Goal: Task Accomplishment & Management: Manage account settings

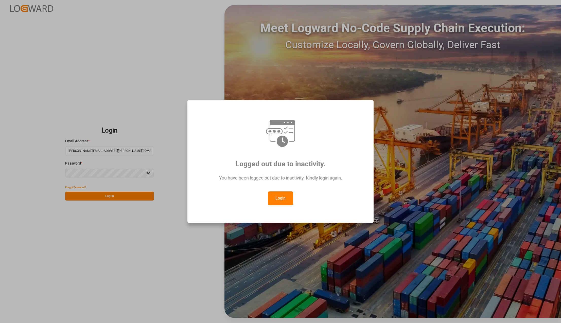
click at [290, 198] on button "Login" at bounding box center [280, 199] width 25 height 14
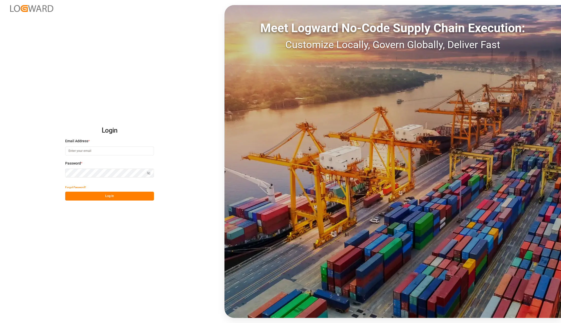
type input "[PERSON_NAME][EMAIL_ADDRESS][PERSON_NAME][DOMAIN_NAME]"
drag, startPoint x: 103, startPoint y: 194, endPoint x: 61, endPoint y: 156, distance: 55.9
click at [103, 194] on button "Log In" at bounding box center [109, 196] width 89 height 9
click at [120, 199] on button "Log In" at bounding box center [109, 196] width 89 height 9
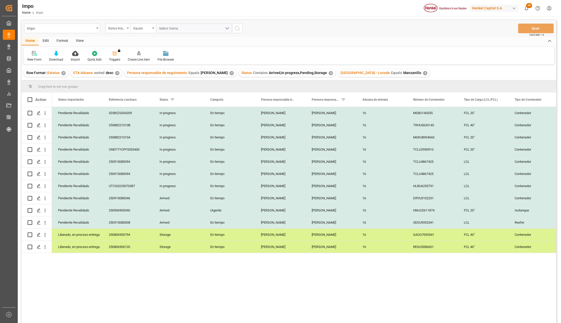
click at [423, 71] on div "✕" at bounding box center [425, 73] width 4 height 4
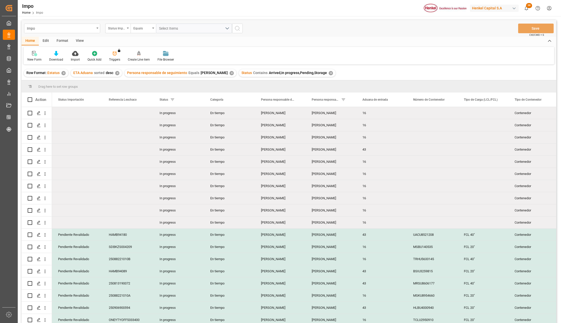
drag, startPoint x: 79, startPoint y: 42, endPoint x: 80, endPoint y: 44, distance: 2.8
click at [79, 42] on div "View" at bounding box center [79, 41] width 15 height 9
click at [60, 53] on icon at bounding box center [57, 53] width 5 height 5
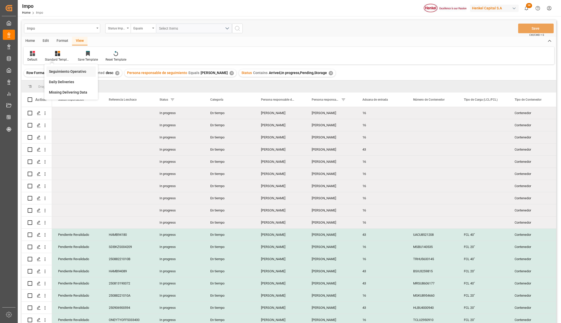
click at [67, 70] on div "Seguimiento Operativo" at bounding box center [71, 71] width 44 height 5
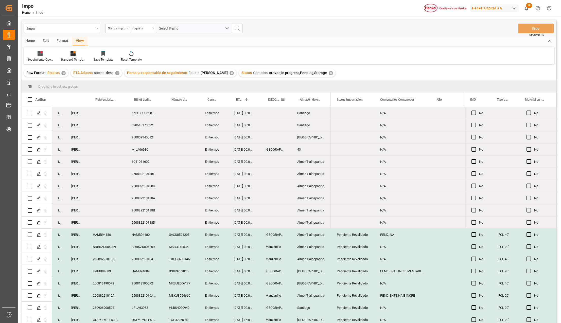
click at [282, 98] on span at bounding box center [283, 99] width 5 height 5
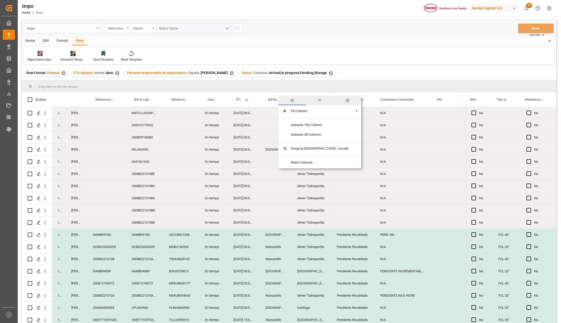
click at [316, 98] on span "filter" at bounding box center [320, 100] width 28 height 9
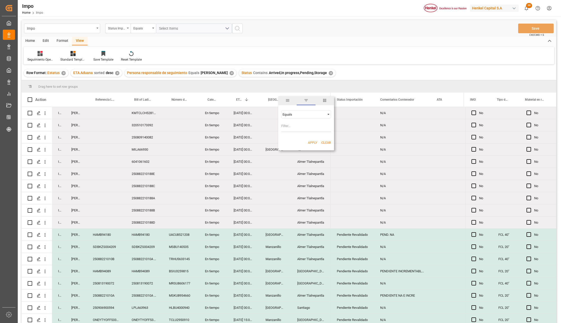
click at [297, 125] on input "Filter Value" at bounding box center [306, 127] width 50 height 10
type input "Veracruz"
click at [313, 142] on button "Apply" at bounding box center [312, 142] width 9 height 5
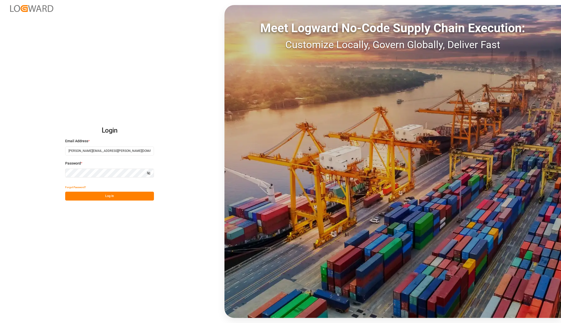
click at [101, 193] on button "Log In" at bounding box center [109, 196] width 89 height 9
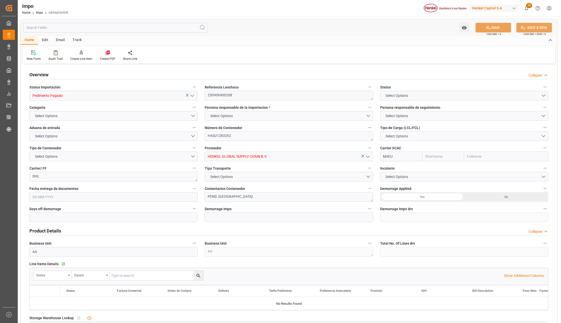
type input "Maersk"
type input "Maersk Line AS"
type input "1"
type input "25"
type input "20"
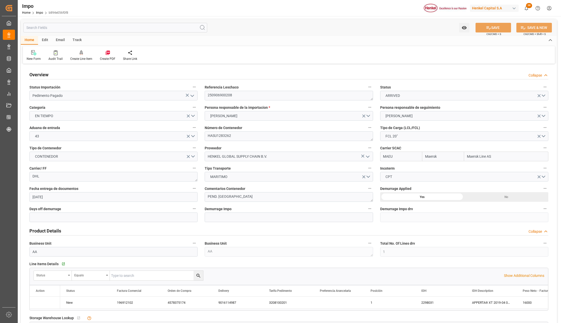
type input "12-08-2025"
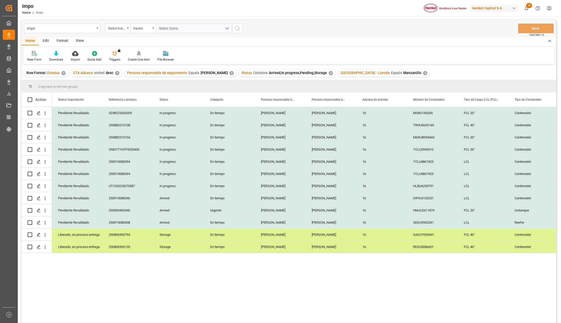
click at [83, 41] on div "View" at bounding box center [79, 41] width 15 height 9
click at [55, 57] on div "Standard Templates" at bounding box center [57, 59] width 25 height 5
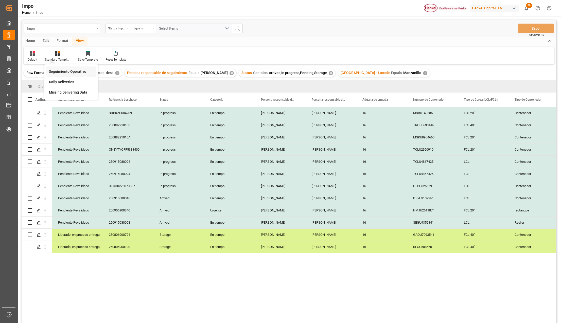
click at [64, 71] on div "Seguimiento Operativo" at bounding box center [71, 71] width 44 height 5
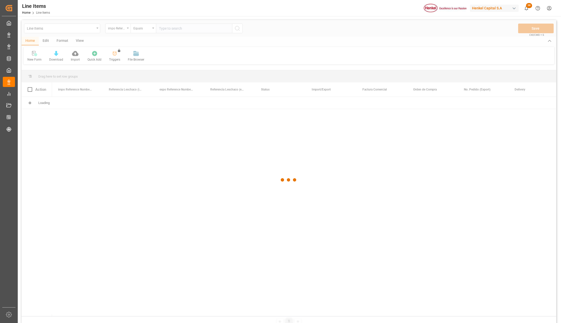
click at [87, 28] on div at bounding box center [289, 180] width 535 height 320
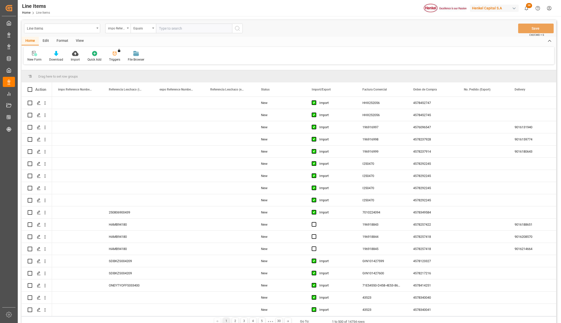
click at [96, 32] on div "Line Items" at bounding box center [62, 29] width 76 height 10
click at [41, 62] on div "Impo" at bounding box center [62, 62] width 76 height 11
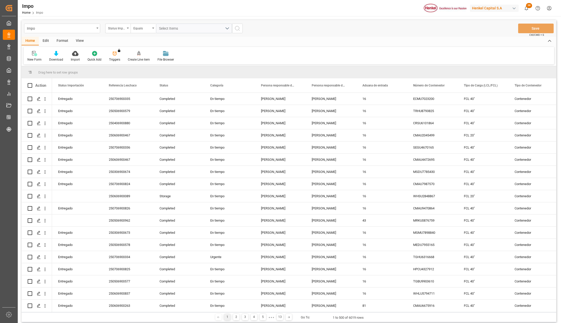
click at [63, 41] on div "Format" at bounding box center [62, 41] width 19 height 9
click at [80, 41] on div "View" at bounding box center [79, 41] width 15 height 9
click at [34, 40] on div "Home" at bounding box center [30, 41] width 17 height 9
click at [76, 41] on div "View" at bounding box center [79, 41] width 15 height 9
click at [58, 54] on icon at bounding box center [57, 53] width 5 height 5
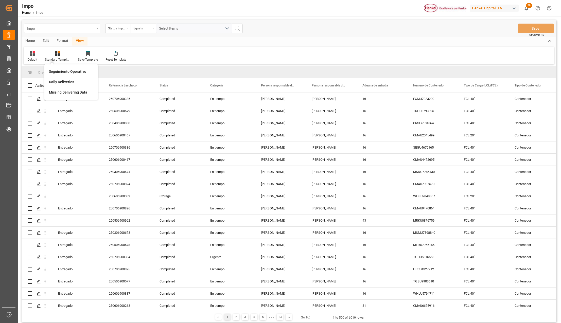
click at [61, 42] on div "Format" at bounding box center [62, 41] width 19 height 9
click at [35, 55] on icon at bounding box center [35, 54] width 4 height 4
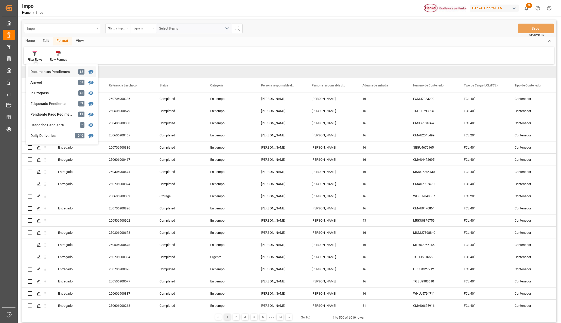
click at [41, 72] on div "Documentos Pendientes" at bounding box center [52, 71] width 44 height 5
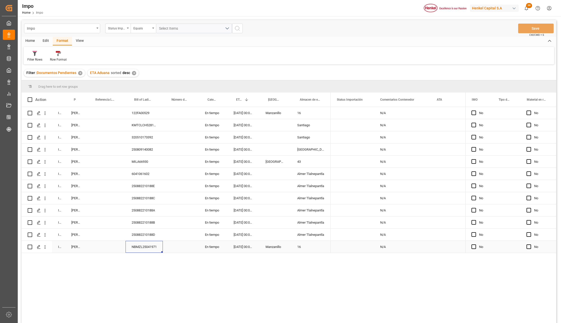
click at [146, 249] on div "NBMZL25041971" at bounding box center [144, 247] width 37 height 12
drag, startPoint x: 73, startPoint y: 99, endPoint x: 74, endPoint y: 88, distance: 10.8
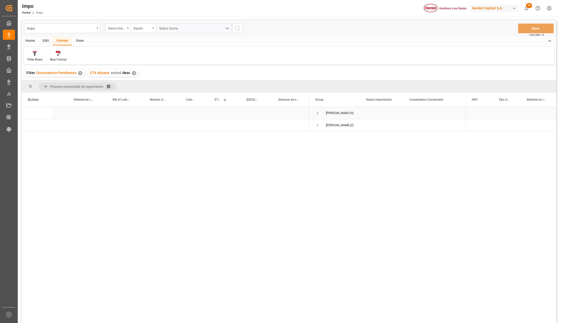
click at [317, 111] on span "Press SPACE to select this row." at bounding box center [317, 113] width 5 height 5
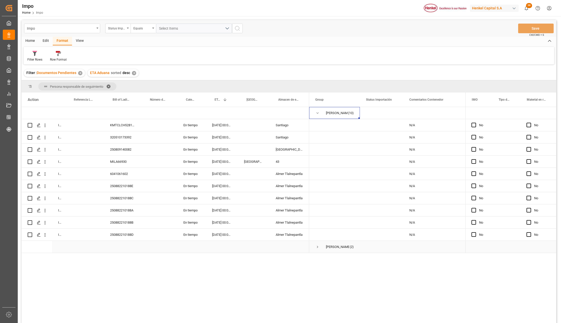
click at [315, 247] on span "Press SPACE to select this row." at bounding box center [317, 247] width 5 height 5
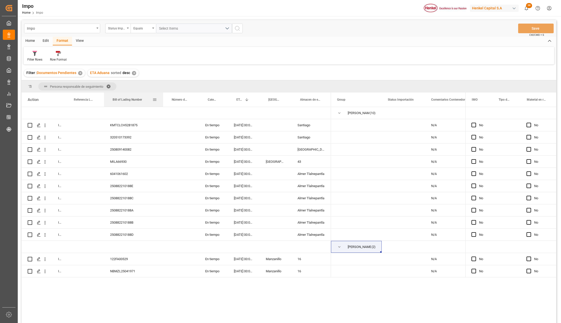
drag, startPoint x: 140, startPoint y: 94, endPoint x: 160, endPoint y: 101, distance: 20.8
click at [162, 98] on div at bounding box center [163, 100] width 2 height 14
click at [123, 269] on div "NBMZL25041971" at bounding box center [133, 271] width 59 height 12
click at [133, 269] on div "NBMZL25041971" at bounding box center [133, 271] width 59 height 12
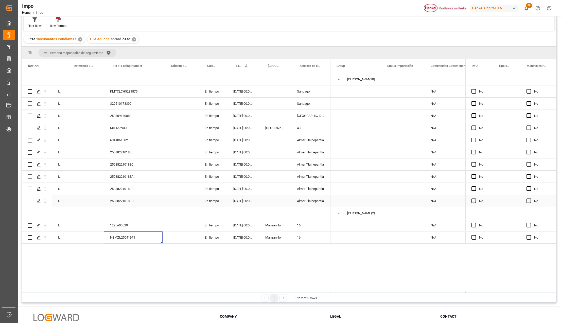
click at [235, 204] on div "14-09-2025 00:00:00" at bounding box center [243, 201] width 32 height 12
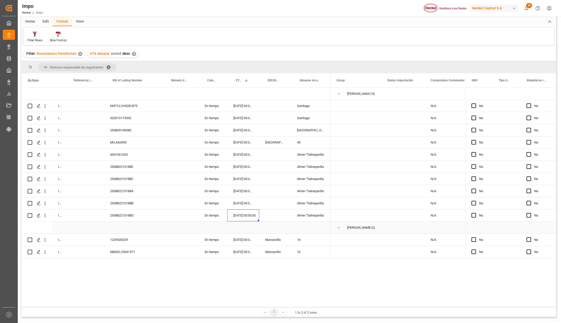
scroll to position [0, 0]
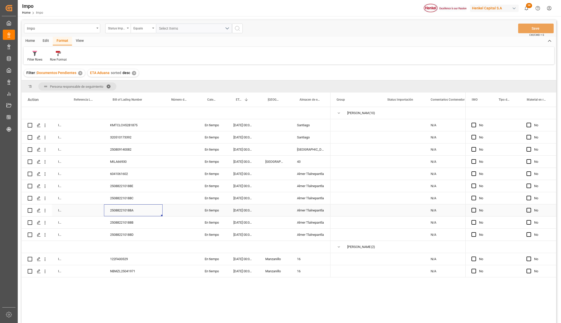
click at [129, 213] on div "250882210188A" at bounding box center [133, 211] width 59 height 12
click at [45, 209] on icon "open menu" at bounding box center [45, 211] width 1 height 4
click at [53, 222] on span "Press SPACE to select this row." at bounding box center [50, 221] width 9 height 5
click at [121, 124] on div "KMTCLCH5281875" at bounding box center [133, 125] width 59 height 12
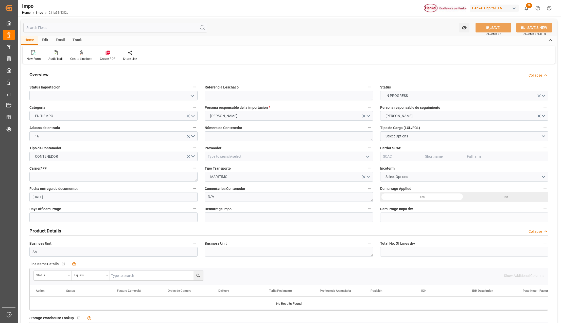
type input "[DATE]"
click at [242, 94] on textarea at bounding box center [289, 96] width 168 height 10
paste textarea "250882210188A"
type textarea "250882210188A"
click at [193, 91] on input at bounding box center [113, 96] width 168 height 10
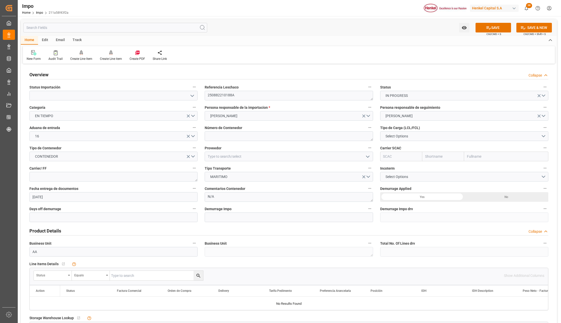
click at [191, 93] on icon "open menu" at bounding box center [192, 96] width 6 height 6
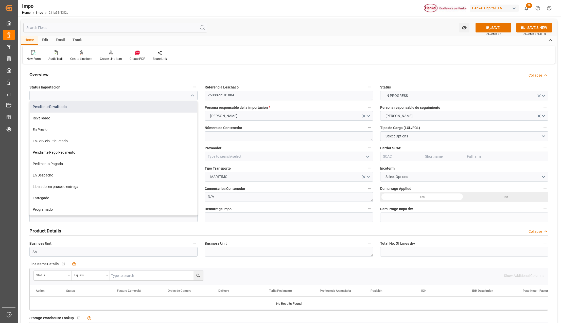
click at [126, 102] on div "Pendiente Revalidado" at bounding box center [114, 106] width 168 height 11
type input "Pendiente Revalidado"
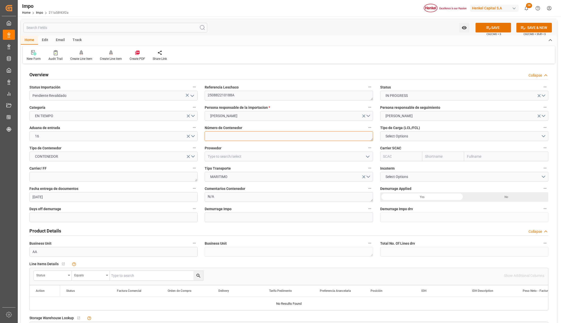
click at [242, 139] on textarea at bounding box center [289, 136] width 168 height 10
click at [218, 138] on textarea at bounding box center [289, 136] width 168 height 10
type textarea "t"
type textarea "TCNU2563879"
click at [396, 133] on button "Select Options" at bounding box center [464, 136] width 168 height 10
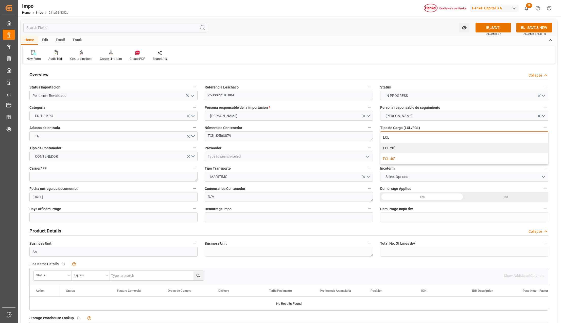
click at [398, 158] on div "FCL 40"" at bounding box center [465, 159] width 168 height 11
click at [216, 159] on input at bounding box center [289, 157] width 168 height 10
click at [209, 157] on input at bounding box center [289, 157] width 168 height 10
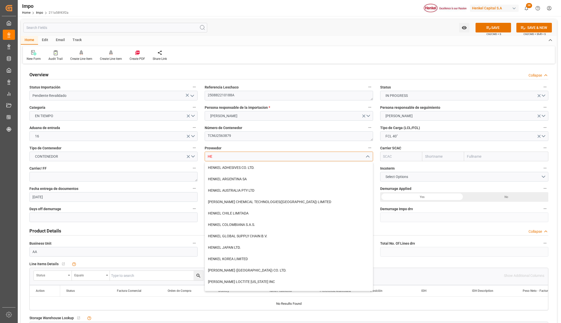
type input "H"
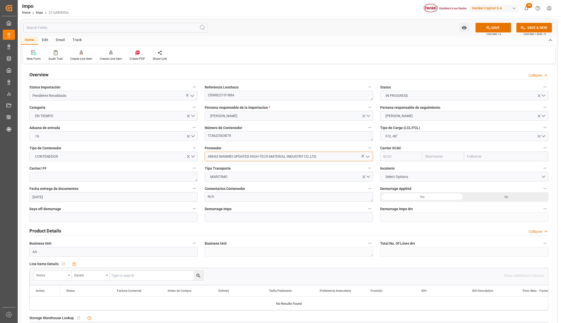
type input "ANHUI WANWEI UPDATED HIGH-TECH MATERIAL INDUSTRY CO.,LTD."
click at [229, 134] on textarea "TCNU2563879" at bounding box center [289, 136] width 168 height 10
click at [432, 175] on button "Select Options" at bounding box center [464, 177] width 168 height 10
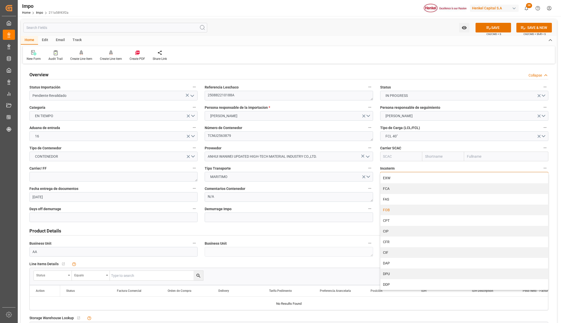
click at [391, 209] on div "FOB" at bounding box center [465, 210] width 168 height 11
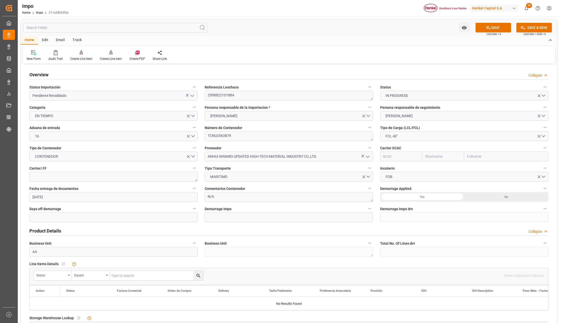
drag, startPoint x: 444, startPoint y: 199, endPoint x: 426, endPoint y: 204, distance: 18.3
click at [444, 199] on div "Yes" at bounding box center [422, 197] width 84 height 10
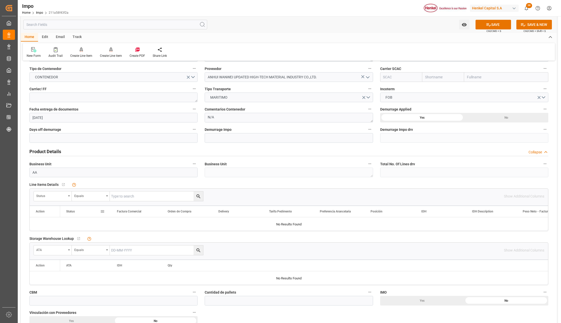
scroll to position [102, 0]
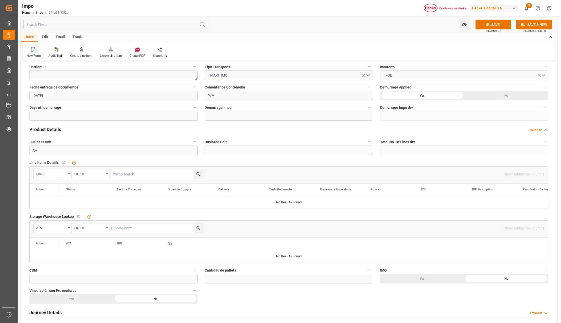
click at [66, 174] on div "Status" at bounding box center [53, 175] width 38 height 10
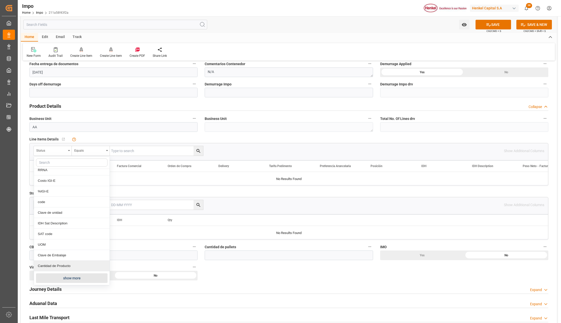
scroll to position [135, 0]
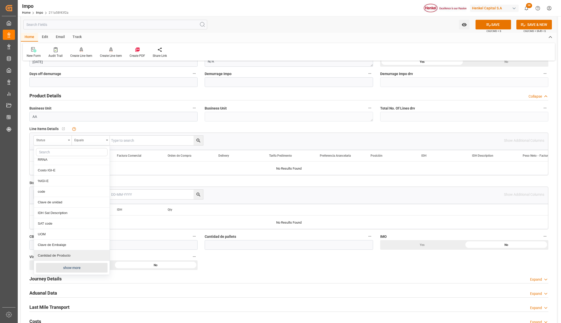
click at [64, 266] on button "show more" at bounding box center [72, 268] width 72 height 10
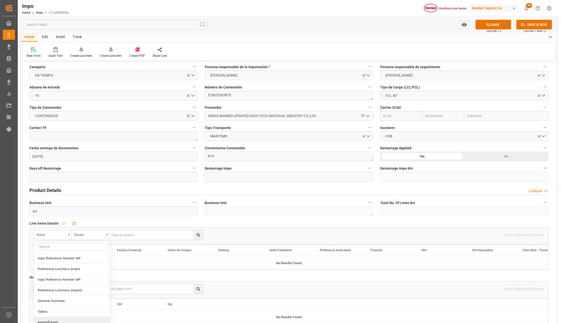
scroll to position [0, 0]
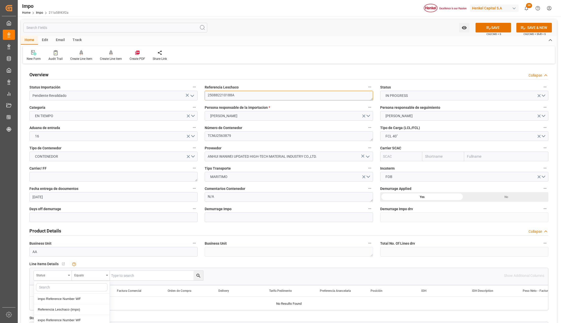
click at [222, 95] on textarea "250882210188A" at bounding box center [289, 96] width 168 height 10
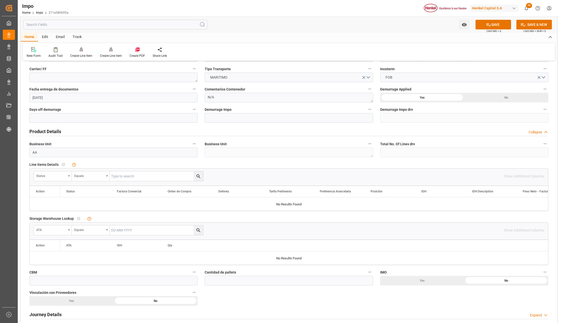
scroll to position [102, 0]
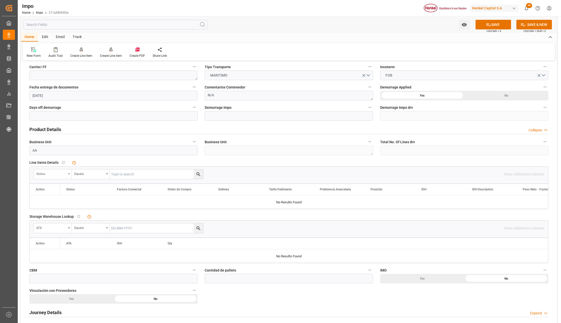
drag, startPoint x: 69, startPoint y: 174, endPoint x: 69, endPoint y: 181, distance: 7.1
click at [69, 173] on div "Status" at bounding box center [53, 175] width 38 height 10
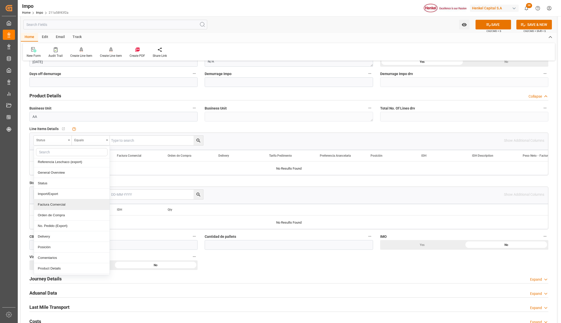
scroll to position [68, 0]
click at [53, 227] on div "Comentarios" at bounding box center [72, 224] width 76 height 11
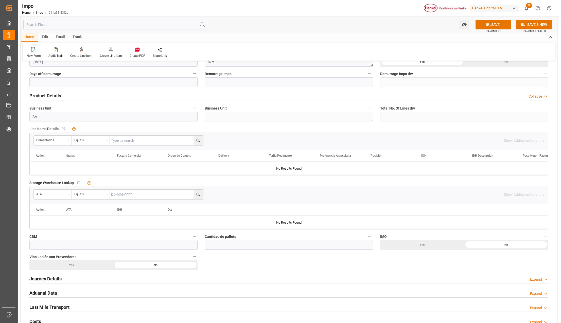
click at [131, 140] on input "text" at bounding box center [156, 141] width 93 height 10
paste input "250882210188A"
type input "250882210188A"
click at [196, 140] on icon "search button" at bounding box center [198, 141] width 4 height 4
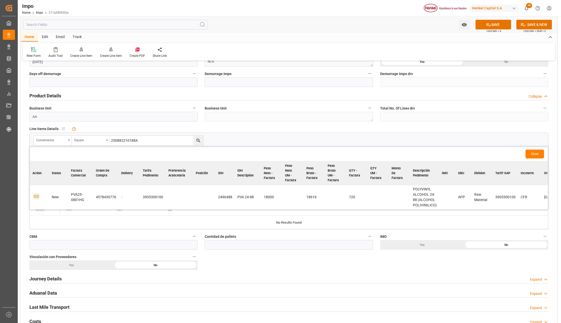
click at [36, 196] on icon "button" at bounding box center [36, 196] width 5 height 3
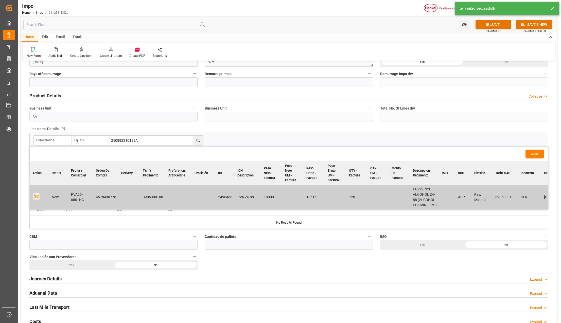
click at [539, 150] on button "Close" at bounding box center [535, 154] width 19 height 9
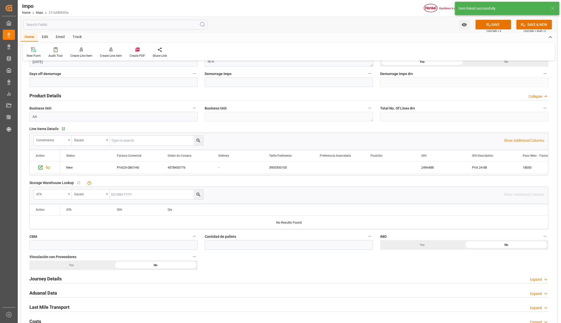
scroll to position [169, 0]
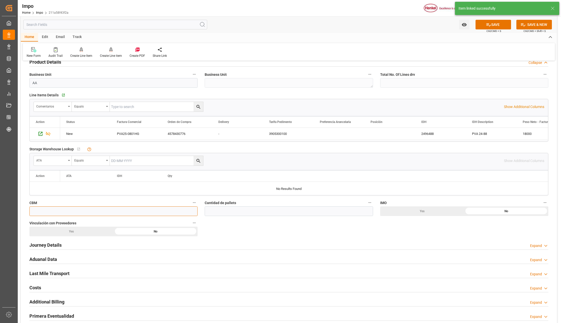
click at [44, 213] on input "text" at bounding box center [113, 212] width 168 height 10
click at [43, 210] on input "text" at bounding box center [113, 212] width 168 height 10
type input "2"
type input "0"
type input "46.08"
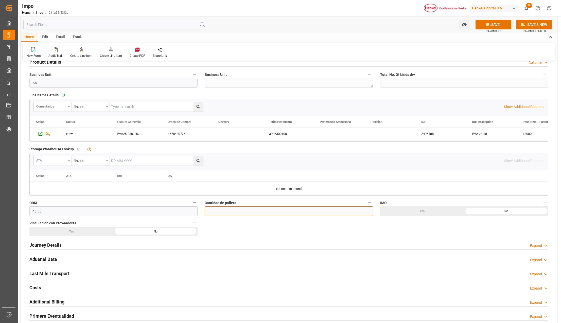
click at [267, 208] on input "text" at bounding box center [289, 212] width 168 height 10
click at [263, 213] on input "text" at bounding box center [289, 212] width 168 height 10
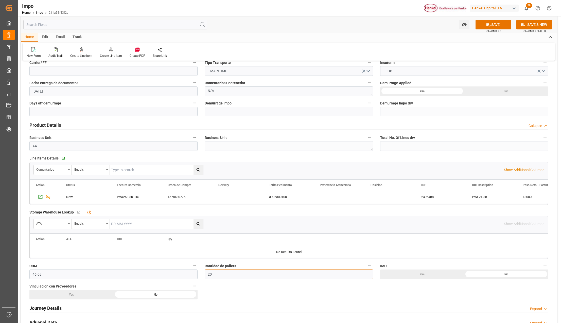
scroll to position [102, 0]
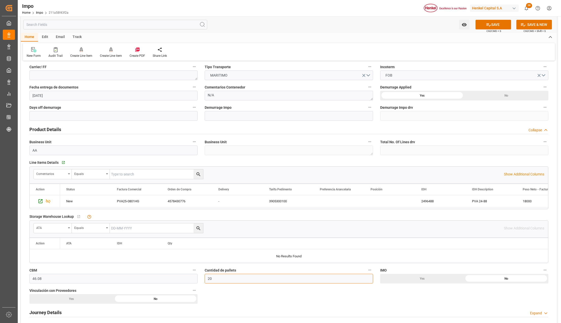
type input "20"
click at [45, 117] on input "text" at bounding box center [113, 116] width 168 height 10
type input "21"
click at [261, 126] on div "Product Details Collapse" at bounding box center [288, 129] width 519 height 10
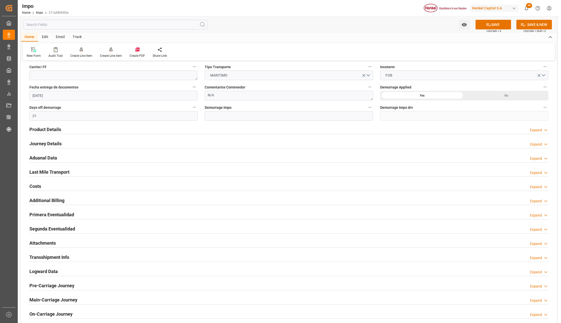
click at [32, 129] on h2 "Product Details" at bounding box center [45, 129] width 32 height 7
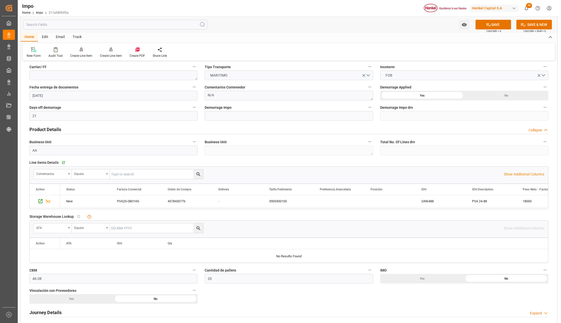
click at [495, 278] on div "No" at bounding box center [506, 279] width 84 height 10
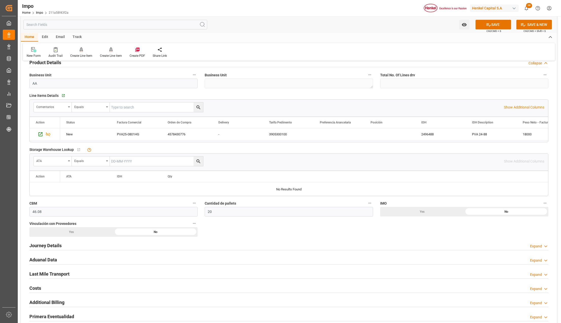
scroll to position [169, 0]
click at [464, 216] on div "No" at bounding box center [506, 212] width 84 height 10
click at [56, 244] on h2 "Journey Details" at bounding box center [45, 245] width 32 height 7
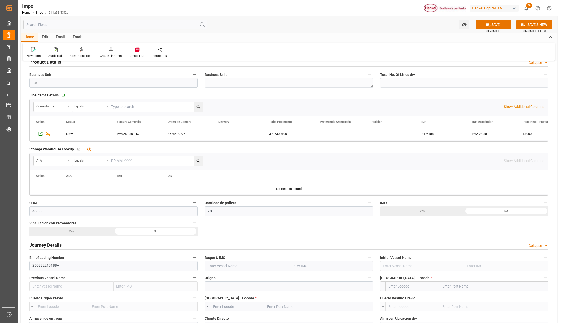
scroll to position [203, 0]
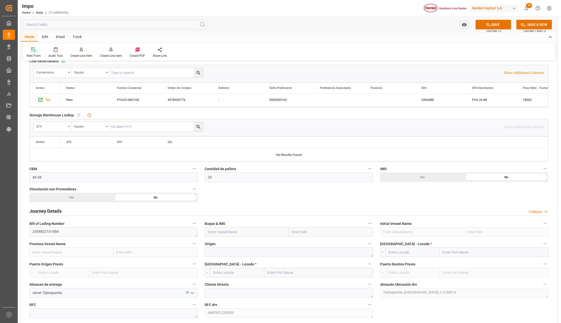
click at [302, 232] on input "text" at bounding box center [331, 232] width 84 height 10
click at [298, 233] on input "G" at bounding box center [331, 232] width 84 height 10
type input "GRASMERE"
click at [302, 244] on b "9193276" at bounding box center [299, 243] width 14 height 4
type input "Grasmere Maersk"
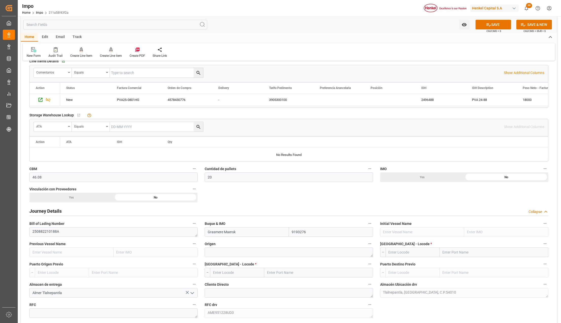
type input "9193276"
click at [261, 256] on textarea at bounding box center [289, 253] width 168 height 10
type textarea "CHINA"
click at [479, 252] on input "text" at bounding box center [494, 253] width 109 height 10
type input "XINGANG"
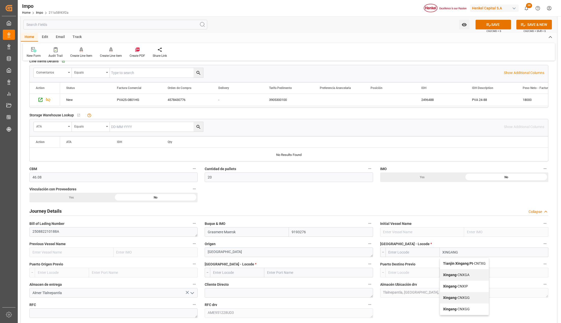
click at [465, 276] on span "Xingang - CNXGA" at bounding box center [456, 275] width 26 height 4
type input "CNXGA"
type input "Xingang"
click at [268, 274] on input "text" at bounding box center [318, 273] width 109 height 10
type input "MANZANILLO"
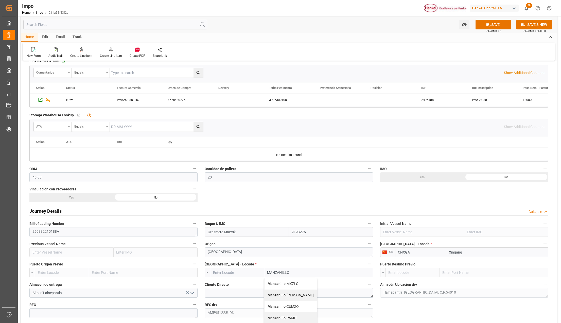
click at [301, 285] on div "Manzanillo - MXZLO" at bounding box center [291, 283] width 52 height 11
type input "MXZLO"
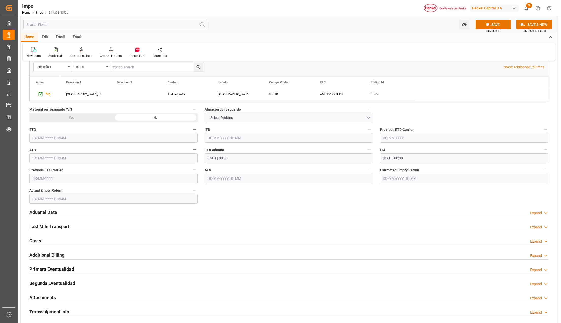
scroll to position [474, 0]
type input "Manzanillo"
click at [40, 210] on h2 "Aduanal Data" at bounding box center [43, 212] width 28 height 7
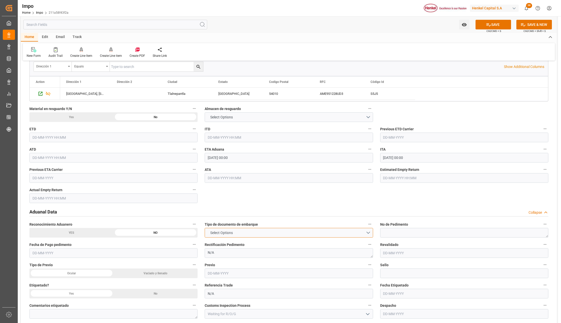
click at [249, 232] on button "Select Options" at bounding box center [289, 233] width 168 height 10
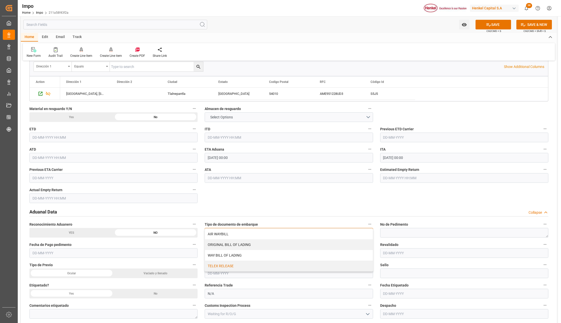
click at [231, 266] on div "TELEX RELEASE" at bounding box center [289, 266] width 168 height 11
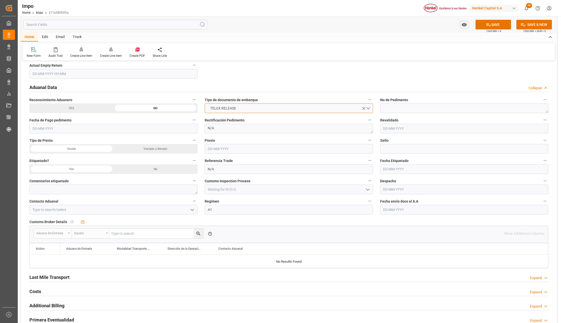
scroll to position [609, 0]
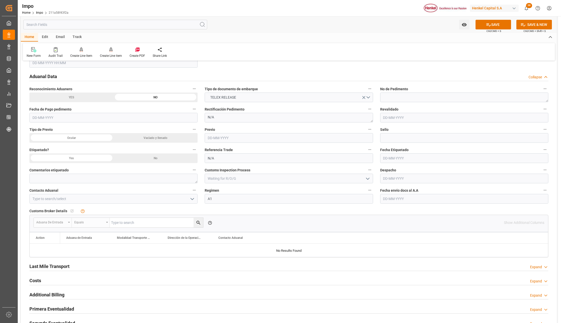
click at [384, 195] on input "text" at bounding box center [464, 199] width 168 height 10
type input "03-09-2025"
click at [189, 197] on button "open menu" at bounding box center [192, 199] width 8 height 8
click at [91, 211] on div "ALFREDO SALINAS JACOBO" at bounding box center [114, 210] width 168 height 11
type input "ALFREDO SALINAS JACOBO"
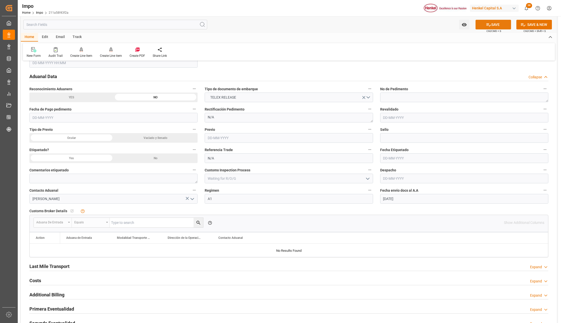
click at [494, 27] on button "SAVE" at bounding box center [494, 25] width 36 height 10
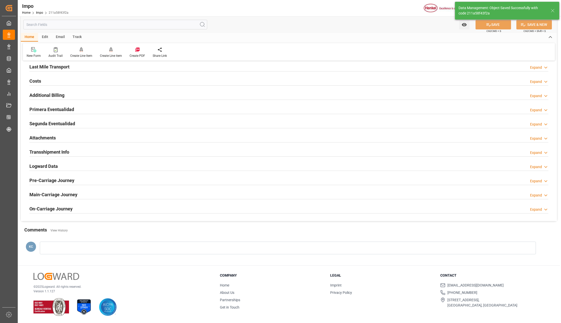
type textarea "AA"
type input "1"
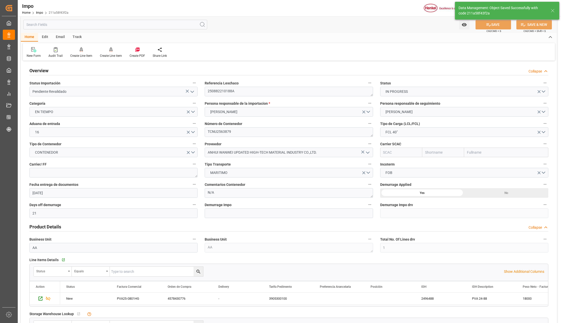
scroll to position [0, 0]
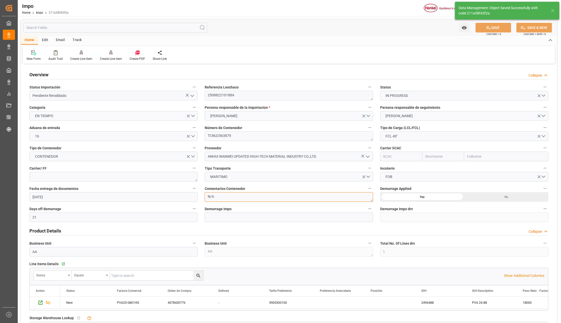
click at [234, 194] on textarea "N/A" at bounding box center [289, 197] width 168 height 10
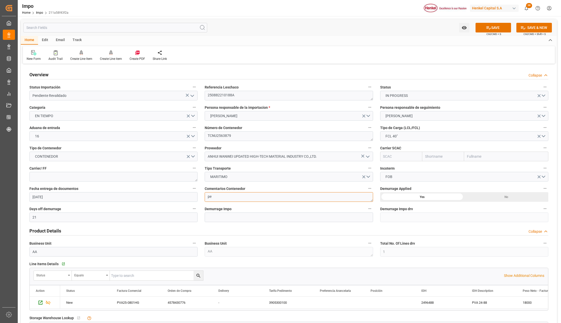
type textarea "p"
type textarea "PENDIENTE NA E INCRE"
click at [484, 27] on button "SAVE" at bounding box center [494, 28] width 36 height 10
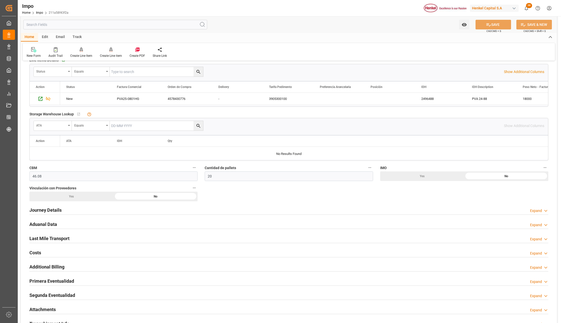
scroll to position [271, 0]
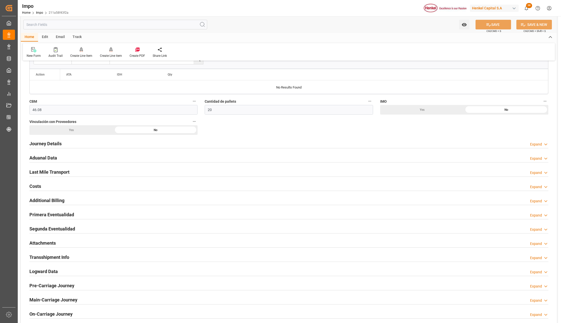
click at [52, 243] on h2 "Attachments" at bounding box center [42, 243] width 26 height 7
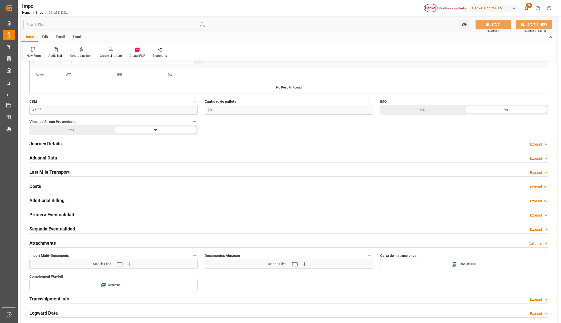
click at [469, 266] on span "Generate PDF" at bounding box center [468, 264] width 19 height 6
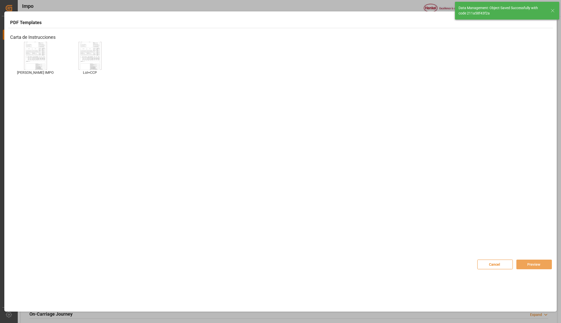
click at [33, 54] on img at bounding box center [35, 55] width 20 height 29
click at [538, 262] on button "Preview" at bounding box center [535, 265] width 36 height 10
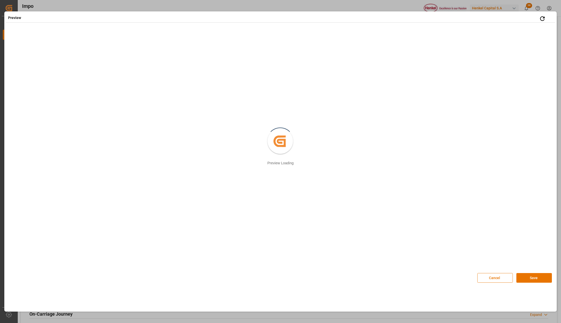
click at [536, 281] on button "Save" at bounding box center [535, 278] width 36 height 10
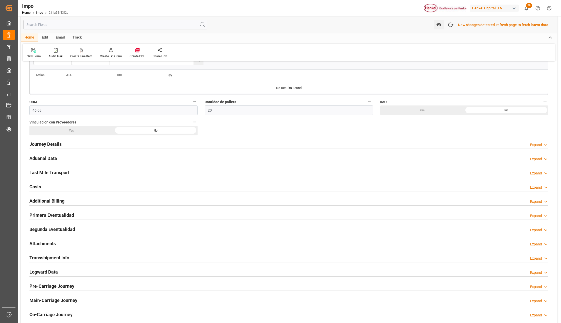
scroll to position [271, 0]
click at [454, 24] on icon "button" at bounding box center [451, 25] width 8 height 8
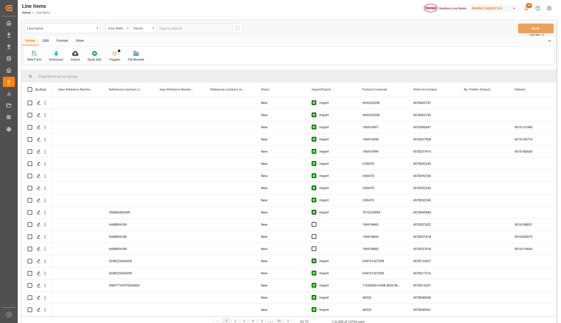
click at [90, 29] on div "Line Items" at bounding box center [61, 28] width 68 height 6
click at [41, 61] on div "Impo" at bounding box center [62, 62] width 76 height 11
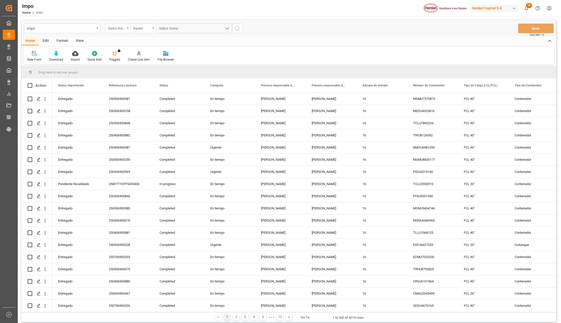
click at [129, 27] on div "Status Importación" at bounding box center [117, 29] width 25 height 10
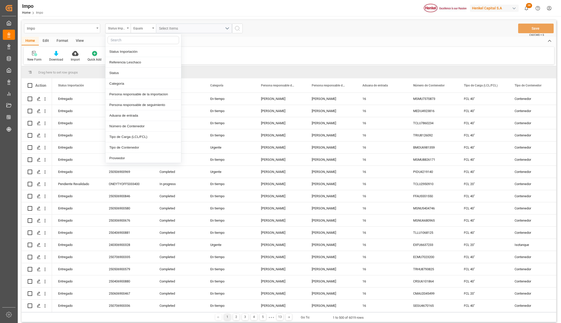
click at [127, 40] on input "text" at bounding box center [144, 40] width 72 height 8
type input "PRO"
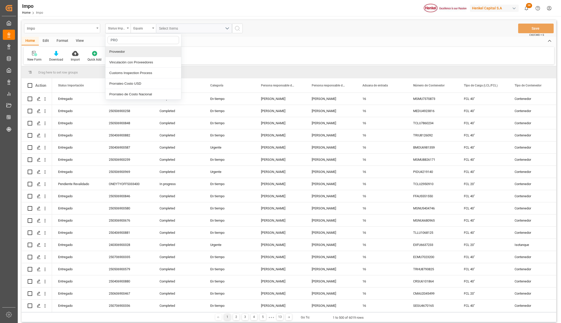
click at [128, 54] on div "Proveedor" at bounding box center [144, 51] width 76 height 11
click at [166, 30] on span "Select Items" at bounding box center [170, 28] width 22 height 4
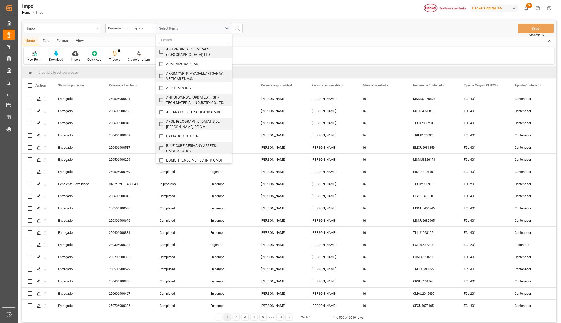
click at [161, 101] on input "ANHUI WANWEI UPDATED HIGH-TECH MATERIAL INDUSTRY CO.,LTD." at bounding box center [161, 100] width 10 height 10
checkbox input "true"
click at [309, 50] on div "New Form Download Import Quick Add Triggers You do not have permission for Trig…" at bounding box center [289, 56] width 531 height 18
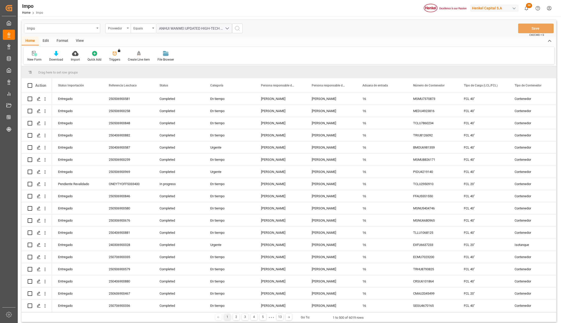
click at [239, 30] on icon "search button" at bounding box center [237, 28] width 6 height 6
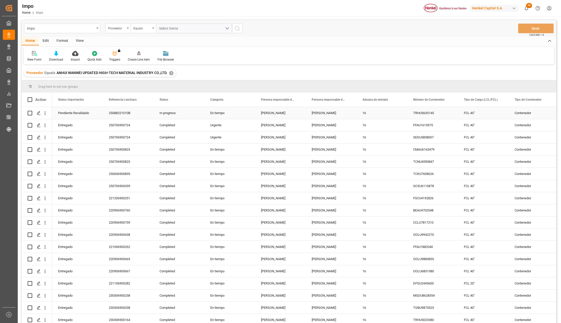
click at [317, 113] on div "[PERSON_NAME]" at bounding box center [331, 113] width 51 height 12
click at [78, 41] on div "View" at bounding box center [79, 41] width 15 height 9
click at [60, 54] on icon at bounding box center [57, 53] width 5 height 5
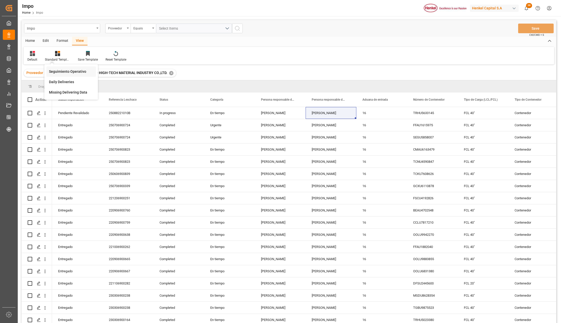
click at [64, 69] on div "Seguimiento Operativo" at bounding box center [71, 71] width 44 height 5
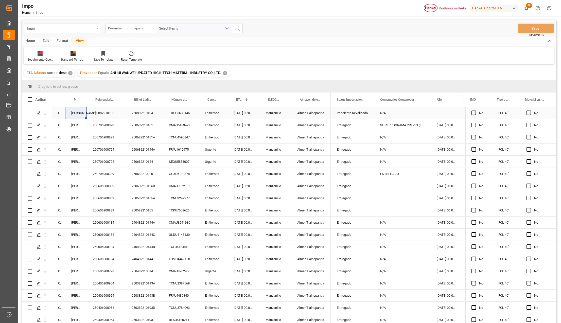
click at [352, 115] on div "Pendiente Revalidado" at bounding box center [352, 113] width 31 height 12
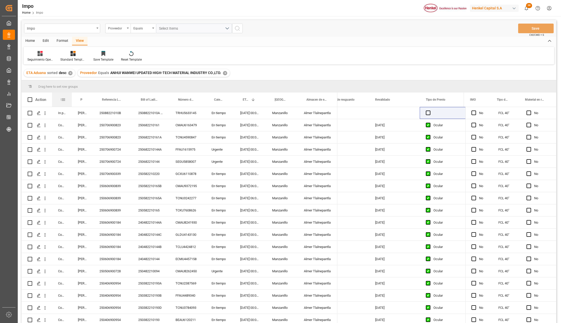
drag, startPoint x: 64, startPoint y: 96, endPoint x: 71, endPoint y: 97, distance: 6.7
click at [71, 97] on div at bounding box center [72, 100] width 2 height 14
click at [44, 113] on icon "open menu" at bounding box center [44, 113] width 5 height 5
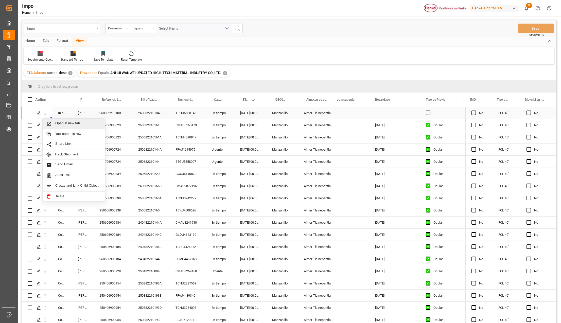
click at [154, 113] on div "25088221010A 25088221010B" at bounding box center [150, 113] width 37 height 12
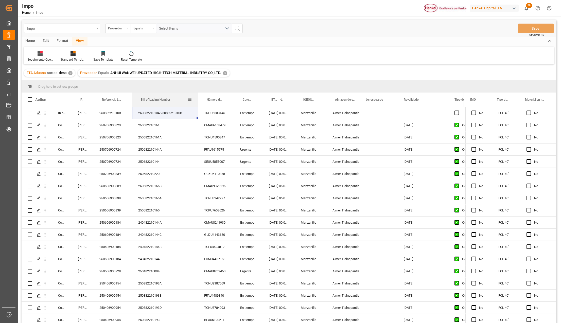
drag, startPoint x: 169, startPoint y: 94, endPoint x: 197, endPoint y: 103, distance: 29.9
click at [197, 103] on div at bounding box center [198, 100] width 2 height 14
click at [45, 112] on icon "open menu" at bounding box center [45, 114] width 1 height 4
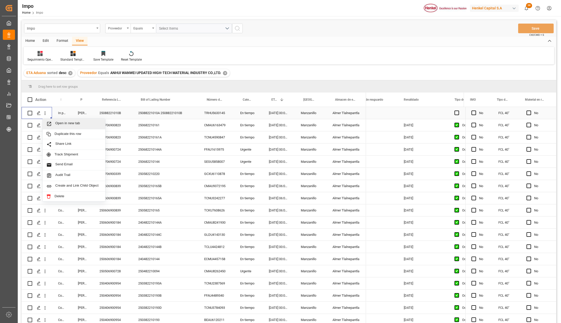
click at [50, 122] on icon "Press SPACE to select this row." at bounding box center [49, 124] width 4 height 4
click at [47, 126] on icon "open menu" at bounding box center [44, 125] width 5 height 5
click at [52, 133] on icon "Press SPACE to select this row." at bounding box center [48, 135] width 5 height 5
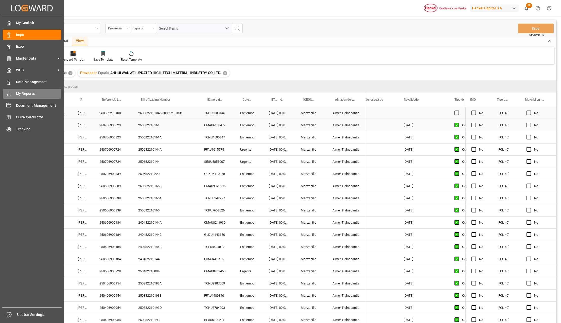
click at [18, 94] on span "My Reports" at bounding box center [38, 93] width 45 height 5
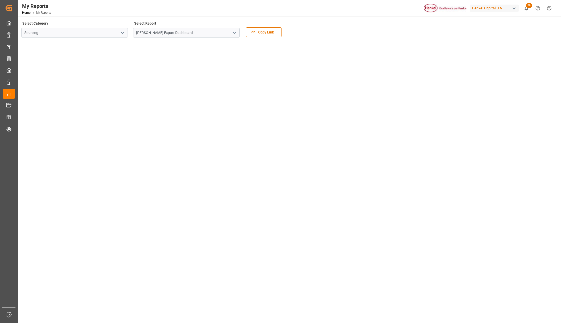
click at [238, 30] on button "open menu" at bounding box center [234, 33] width 8 height 8
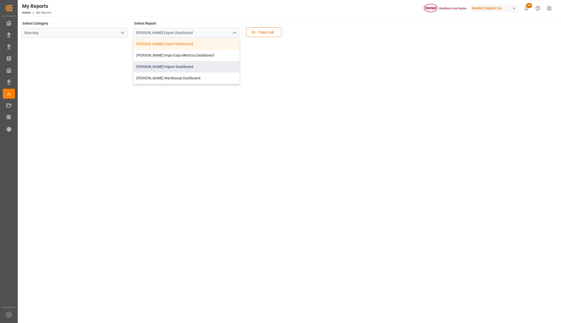
click at [164, 63] on div "Henkel Import Dashboard" at bounding box center [186, 66] width 106 height 11
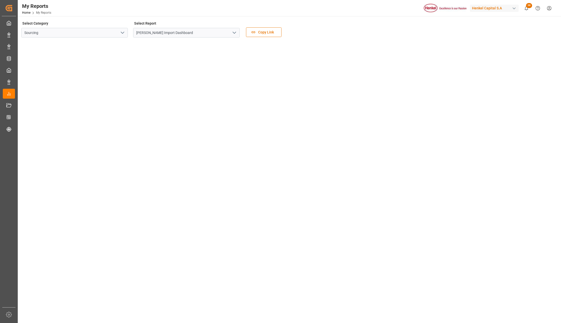
click at [557, 164] on main "Select Category Sourcing Select Report Henkel Import Dashboard Copy Link" at bounding box center [289, 228] width 543 height 416
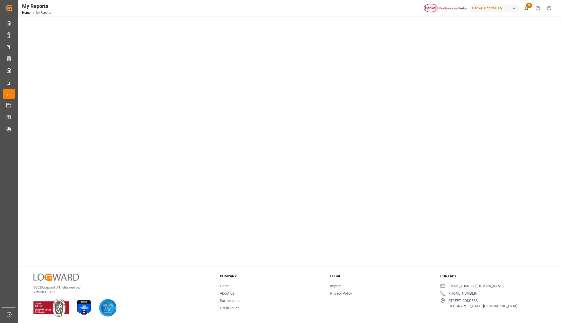
scroll to position [173, 0]
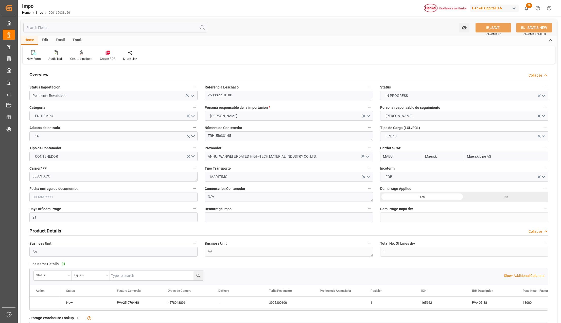
type input "Maersk"
type input "Maersk Line AS"
type input "21"
type input "1"
type input "92.16"
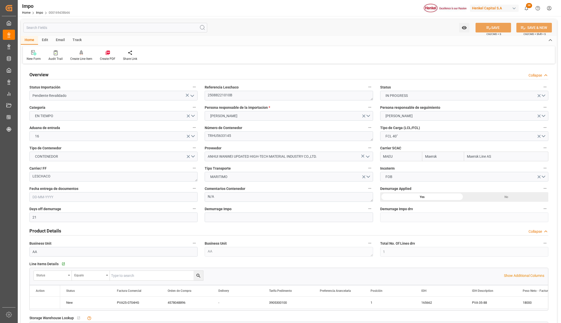
type input "20"
type input "[DATE]"
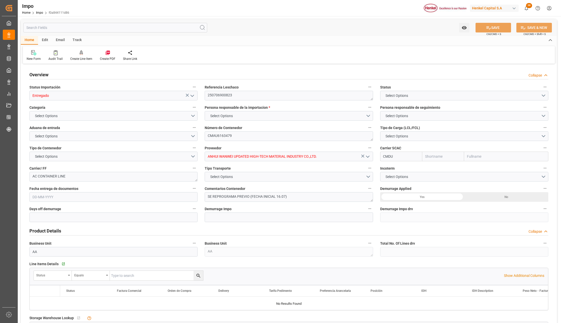
type input "CMACGM"
type input "CMA CGM Group"
type input "1"
type input "46.08"
type input "20"
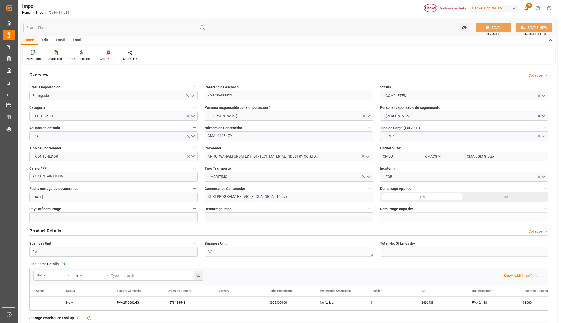
type input "[DATE]"
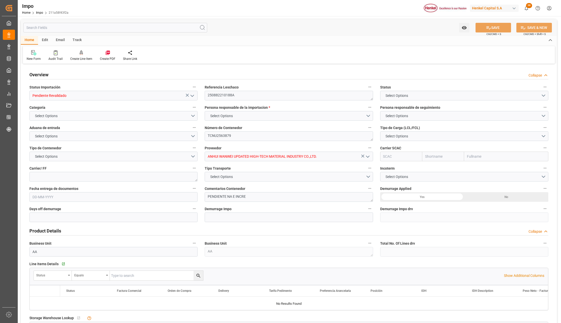
type input "21"
type input "1"
type input "46.08"
type input "20"
type input "[DATE]"
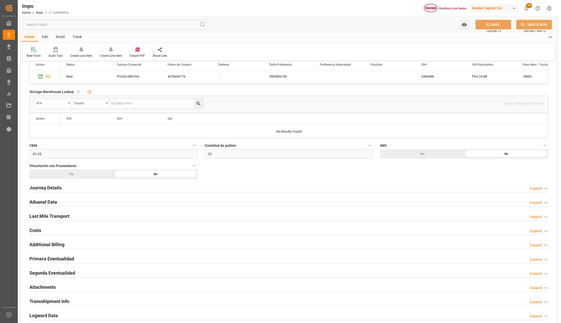
scroll to position [237, 0]
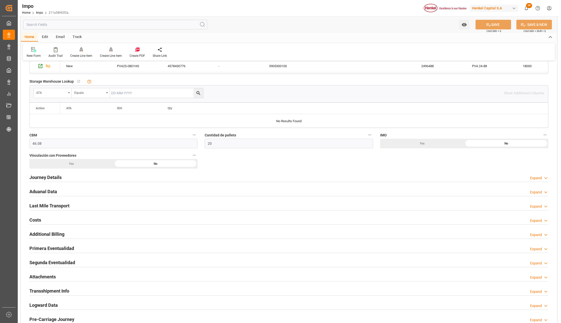
click at [43, 276] on h2 "Attachments" at bounding box center [42, 277] width 26 height 7
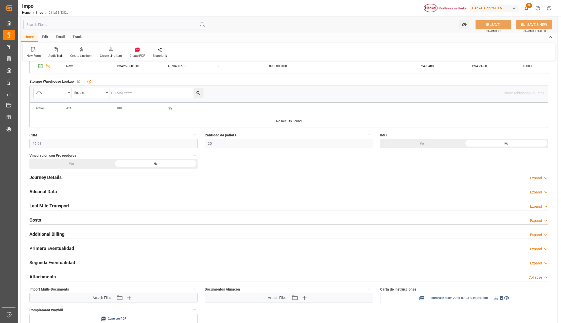
click at [495, 297] on button at bounding box center [496, 298] width 5 height 6
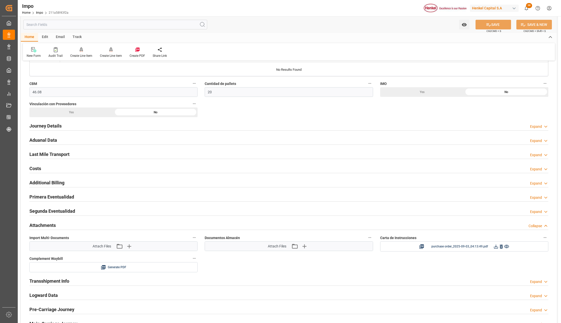
scroll to position [305, 0]
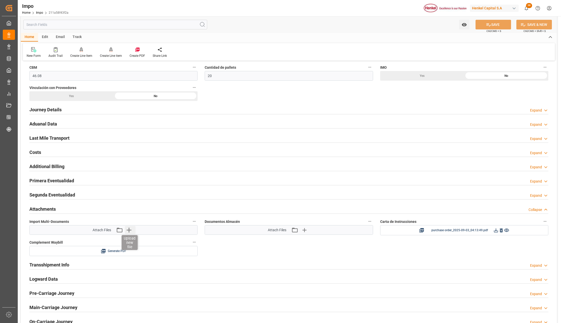
click at [126, 232] on icon "button" at bounding box center [129, 230] width 8 height 8
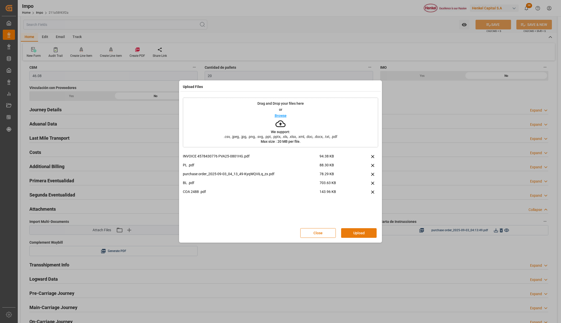
click at [351, 238] on button "Upload" at bounding box center [359, 233] width 36 height 10
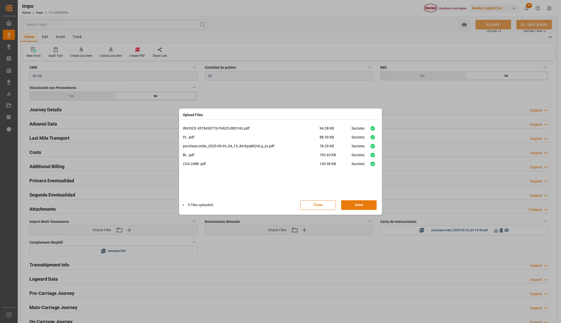
click at [366, 203] on button "Done" at bounding box center [359, 205] width 36 height 10
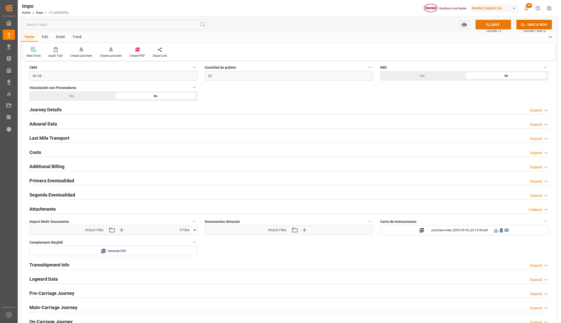
click at [489, 26] on icon at bounding box center [489, 24] width 5 height 3
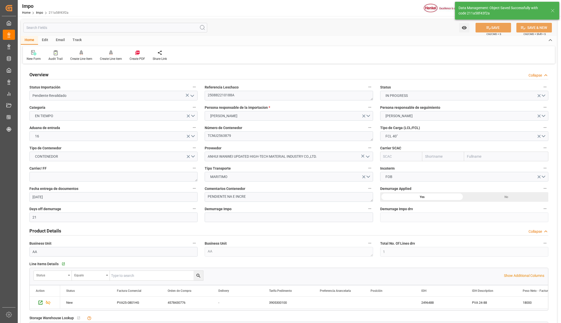
scroll to position [0, 0]
click at [485, 157] on input "text" at bounding box center [506, 157] width 84 height 10
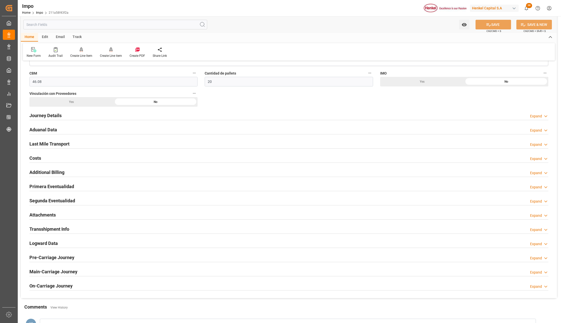
scroll to position [305, 0]
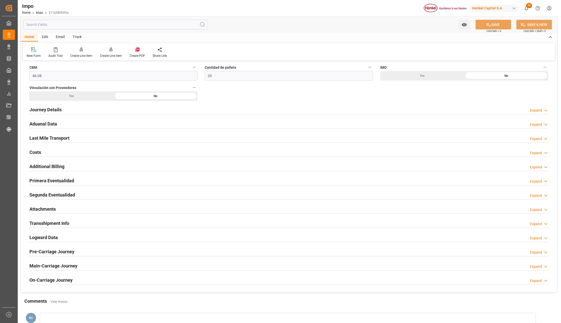
drag, startPoint x: 50, startPoint y: 109, endPoint x: 243, endPoint y: 175, distance: 203.9
click at [50, 109] on h2 "Journey Details" at bounding box center [45, 109] width 32 height 7
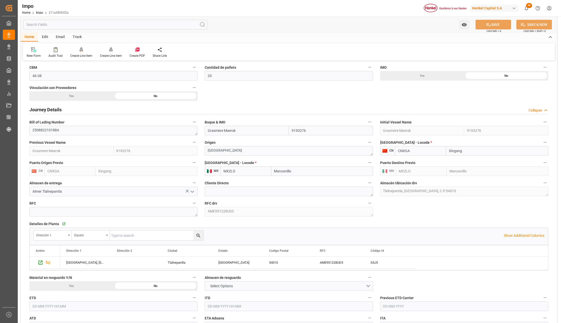
click at [33, 110] on h2 "Journey Details" at bounding box center [45, 109] width 32 height 7
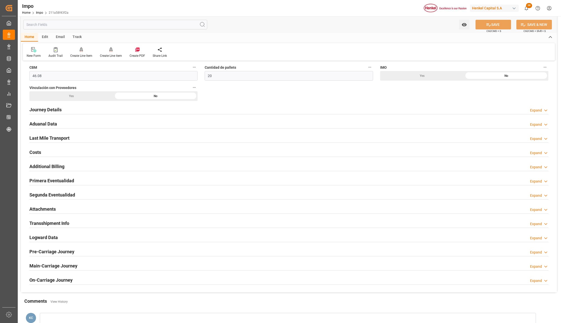
click at [36, 124] on h2 "Aduanal Data" at bounding box center [43, 124] width 28 height 7
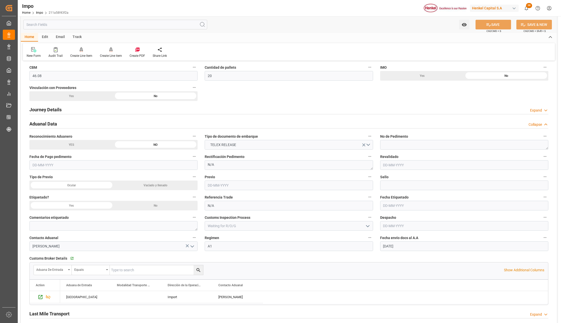
click at [39, 111] on h2 "Journey Details" at bounding box center [45, 109] width 32 height 7
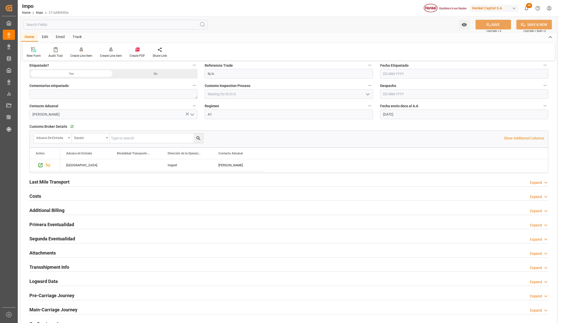
scroll to position [711, 0]
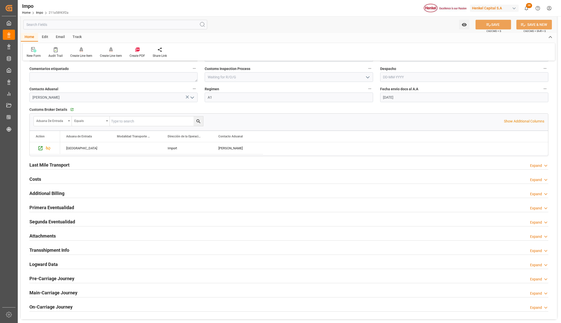
click at [43, 169] on h2 "Last Mile Transport" at bounding box center [49, 165] width 40 height 7
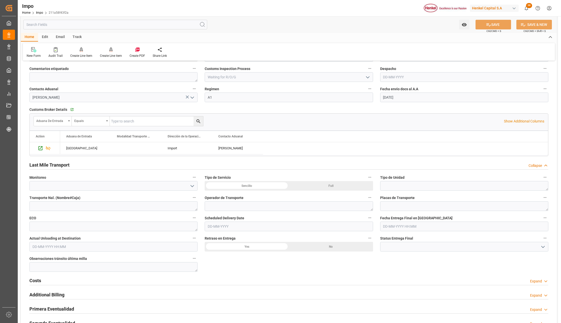
click at [47, 169] on h2 "Last Mile Transport" at bounding box center [49, 165] width 40 height 7
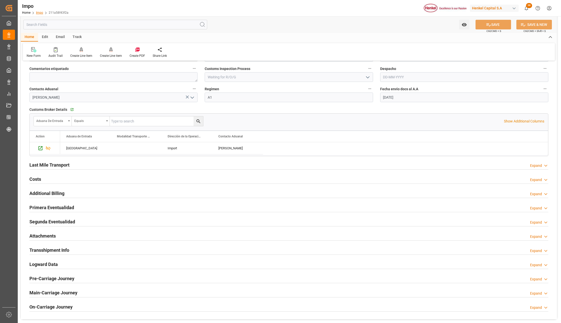
click at [38, 13] on link "Impo" at bounding box center [39, 13] width 7 height 4
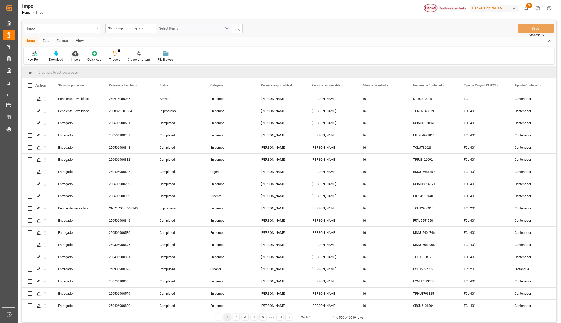
click at [75, 54] on icon at bounding box center [75, 53] width 6 height 5
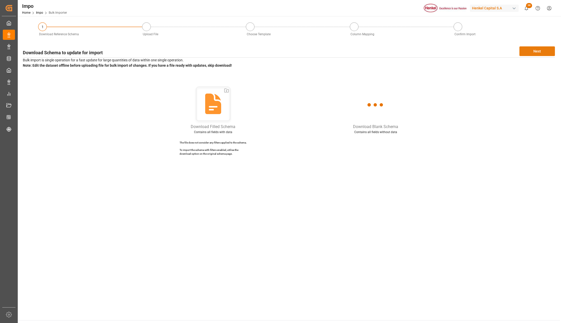
click at [521, 51] on button "Next" at bounding box center [538, 51] width 36 height 10
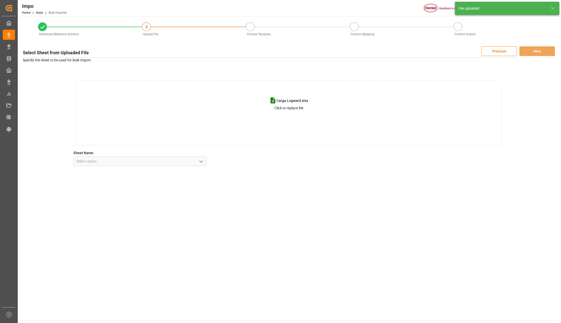
click at [200, 164] on icon "open menu" at bounding box center [201, 162] width 6 height 6
click at [117, 172] on div "CNT" at bounding box center [140, 172] width 133 height 11
type input "CNT"
click at [541, 52] on button "Next" at bounding box center [538, 51] width 36 height 10
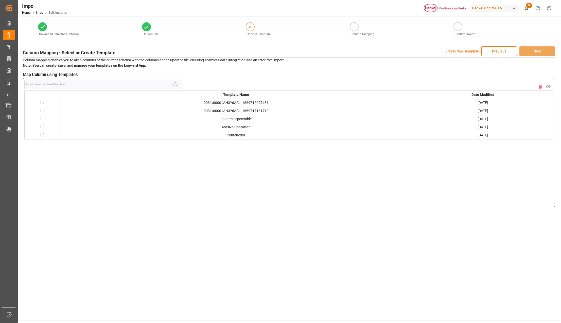
click at [43, 126] on input "checkbox" at bounding box center [42, 126] width 3 height 3
checkbox input "true"
click at [541, 50] on button "Next" at bounding box center [538, 51] width 36 height 10
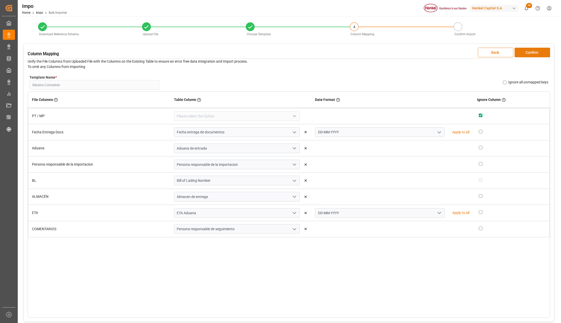
click at [539, 52] on button "Confirm" at bounding box center [533, 53] width 36 height 10
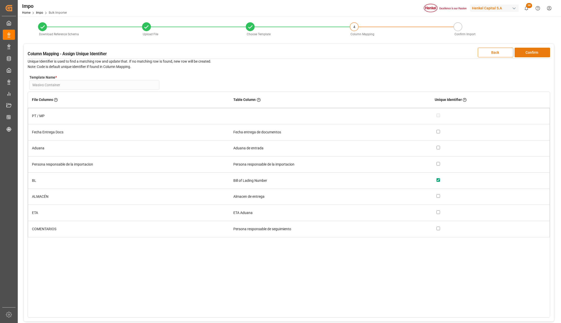
click at [539, 52] on button "Confirm" at bounding box center [533, 53] width 36 height 10
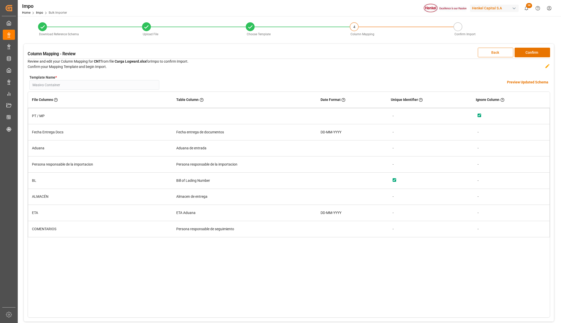
click at [521, 83] on h4 "Preview Updated Schema" at bounding box center [527, 82] width 41 height 5
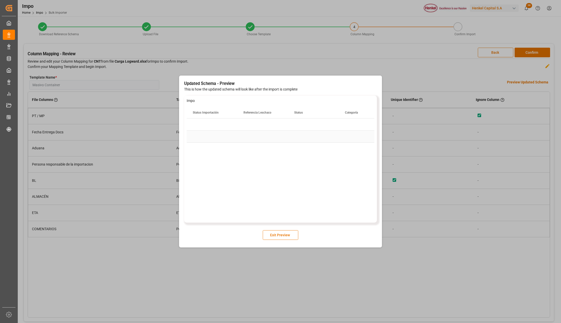
click at [264, 139] on div "Press SPACE to select this row." at bounding box center [263, 137] width 51 height 12
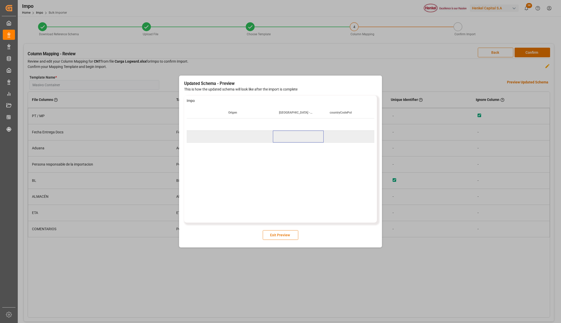
scroll to position [0, 1589]
click at [276, 230] on div "Exit Preview" at bounding box center [280, 235] width 193 height 10
click at [277, 235] on button "Exit Preview" at bounding box center [281, 235] width 36 height 10
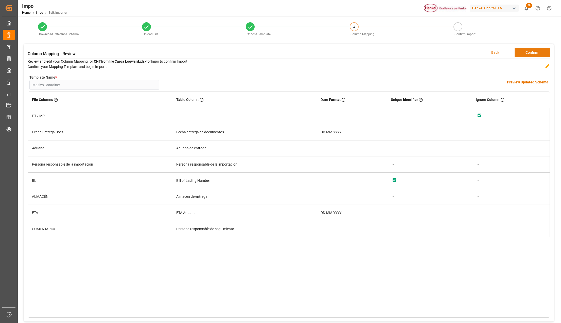
click at [525, 54] on button "Confirm" at bounding box center [533, 53] width 36 height 10
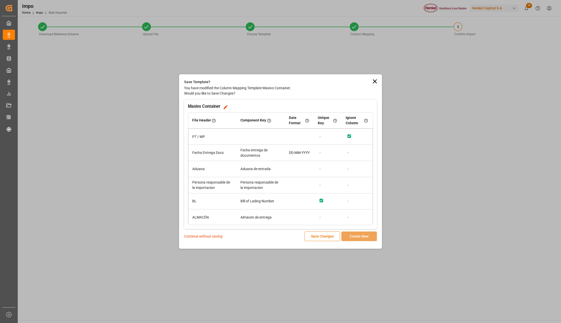
click at [209, 238] on p "Continue without saving" at bounding box center [203, 236] width 38 height 5
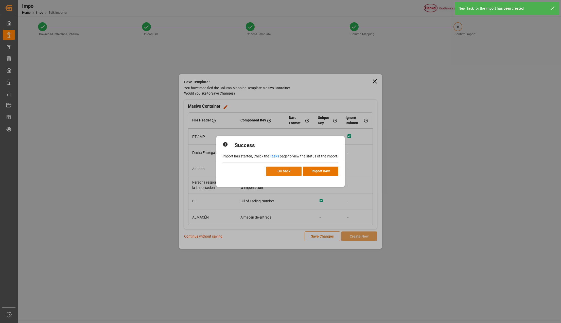
click at [296, 172] on button "Go back" at bounding box center [284, 172] width 36 height 10
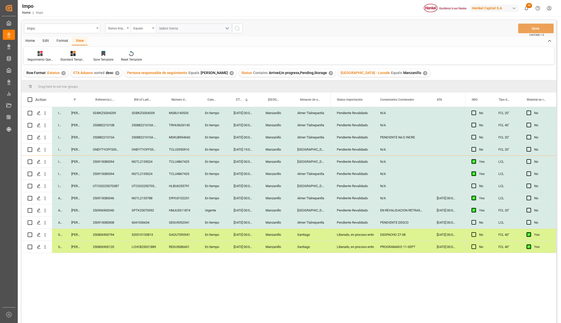
click at [233, 217] on div "[DATE] 00:00:00" at bounding box center [244, 223] width 32 height 12
click at [242, 212] on div "[DATE] 00:00:00" at bounding box center [244, 211] width 32 height 12
click at [247, 198] on div "[DATE] 00:00:00" at bounding box center [244, 198] width 32 height 12
click at [396, 200] on div "N/A" at bounding box center [402, 198] width 57 height 12
click at [253, 183] on div "[DATE] 00:00:00" at bounding box center [244, 186] width 32 height 12
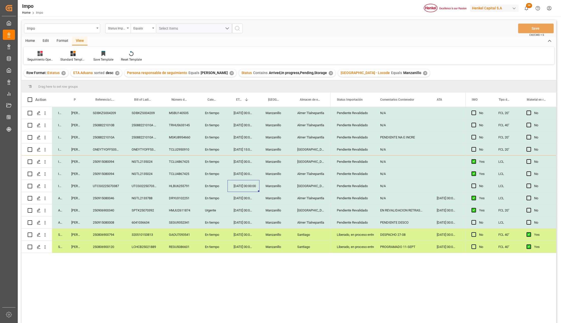
click at [340, 197] on div "Pendiente Revalidado" at bounding box center [352, 199] width 31 height 12
click at [544, 28] on button "Save" at bounding box center [536, 29] width 36 height 10
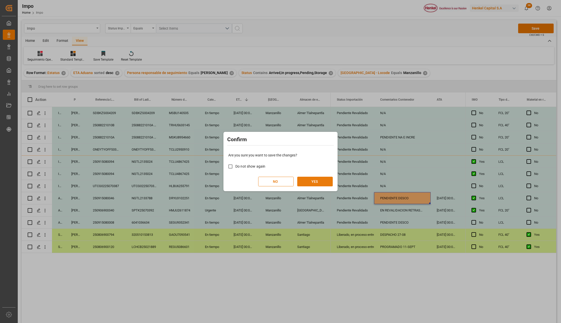
click at [304, 179] on button "YES" at bounding box center [315, 182] width 36 height 10
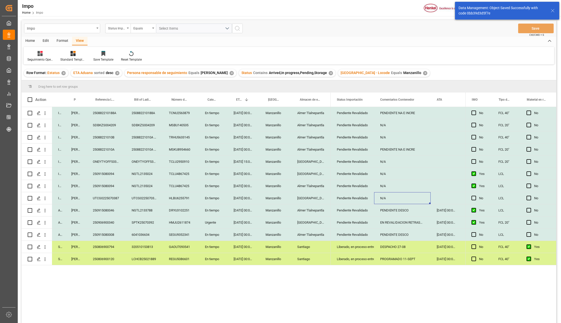
click at [65, 37] on div "Format" at bounding box center [62, 41] width 19 height 9
click at [60, 51] on icon at bounding box center [58, 53] width 5 height 5
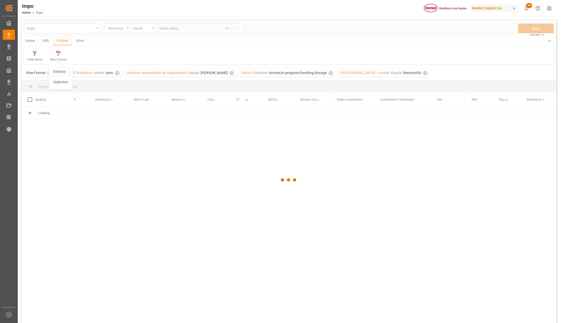
click at [62, 71] on div "Impo Status Importación Equals Select Items Save Ctrl/CMD + S Home Edit Format …" at bounding box center [289, 178] width 535 height 317
click at [62, 55] on div at bounding box center [289, 180] width 535 height 320
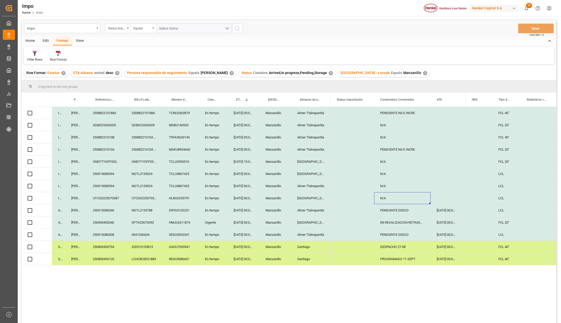
click at [62, 55] on div at bounding box center [58, 53] width 17 height 5
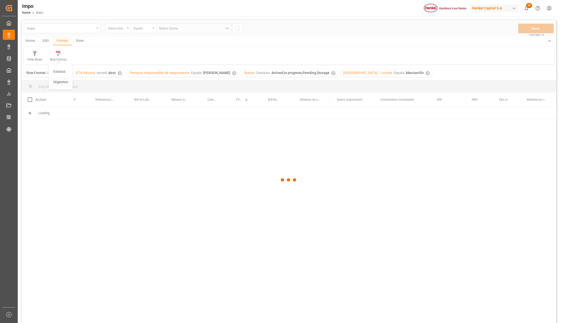
click at [60, 81] on div "Impo Status Importación Equals Select Items Save Ctrl/CMD + S Home Edit Format …" at bounding box center [289, 178] width 535 height 317
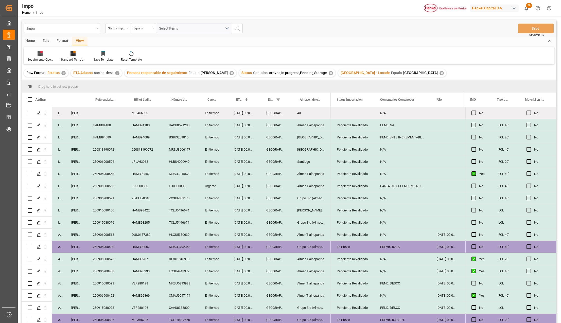
click at [65, 42] on div "Format" at bounding box center [62, 41] width 19 height 9
click at [54, 53] on div at bounding box center [58, 53] width 17 height 5
click at [59, 80] on div "Impo Status Importación Equals Select Items Save Ctrl/CMD + S Home Edit Format …" at bounding box center [289, 178] width 535 height 317
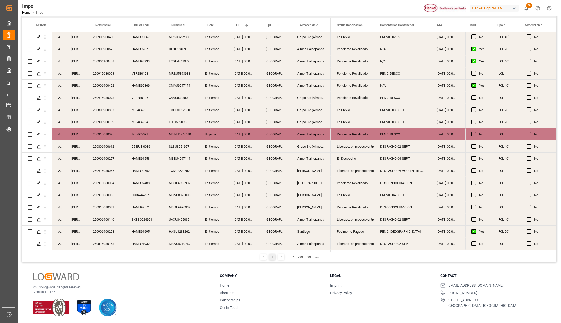
scroll to position [75, 0]
click at [281, 181] on div "[GEOGRAPHIC_DATA]" at bounding box center [276, 183] width 32 height 12
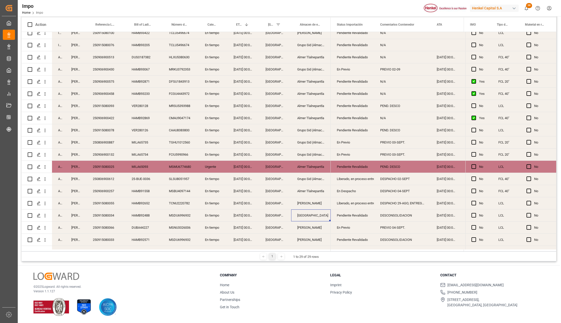
scroll to position [103, 0]
click at [239, 166] on div "[DATE] 00:00:00" at bounding box center [244, 166] width 32 height 12
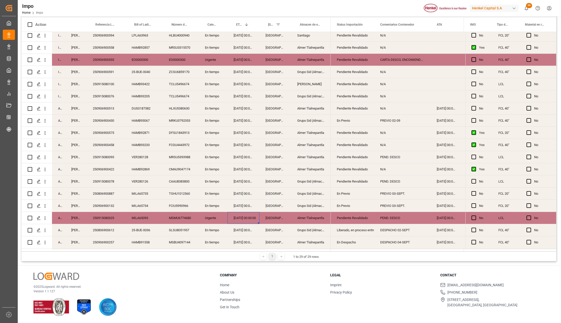
scroll to position [36, 0]
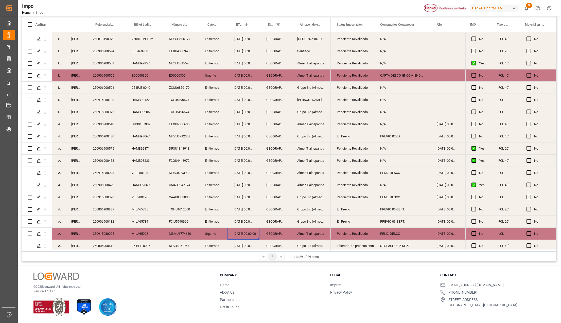
click at [248, 74] on div "[DATE] 00:00:00" at bounding box center [244, 76] width 32 height 12
click at [397, 74] on div "CARTA DESCO, ENCOMIENDA,PROVEEDOR" at bounding box center [402, 76] width 57 height 12
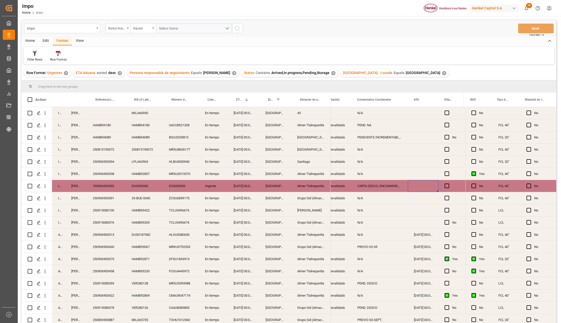
scroll to position [0, 23]
